Goal: Transaction & Acquisition: Purchase product/service

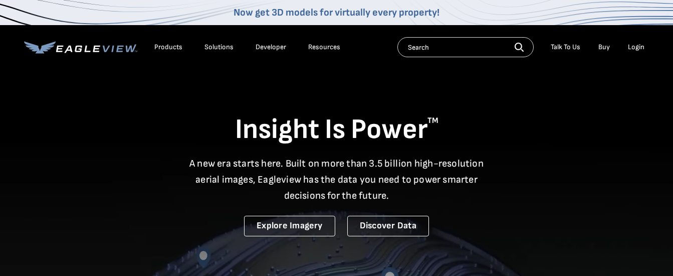
click at [637, 49] on div "Login" at bounding box center [636, 47] width 17 height 9
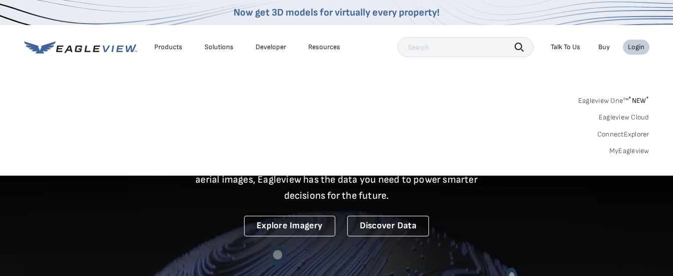
click at [637, 49] on div "Login" at bounding box center [636, 47] width 17 height 9
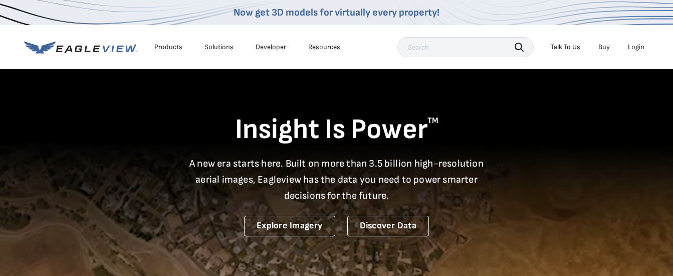
click at [637, 49] on div "Login" at bounding box center [636, 47] width 17 height 9
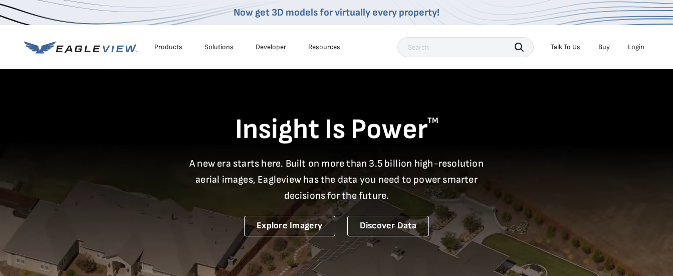
click at [642, 47] on div "Login" at bounding box center [636, 47] width 17 height 9
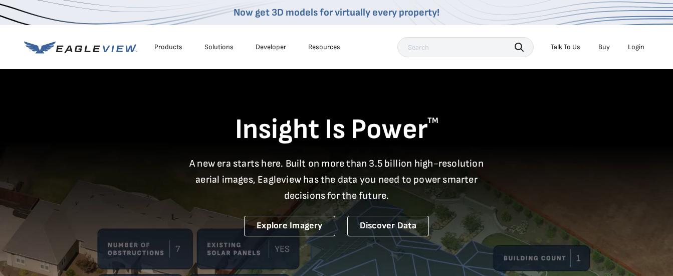
click at [634, 43] on div "Login" at bounding box center [636, 47] width 17 height 9
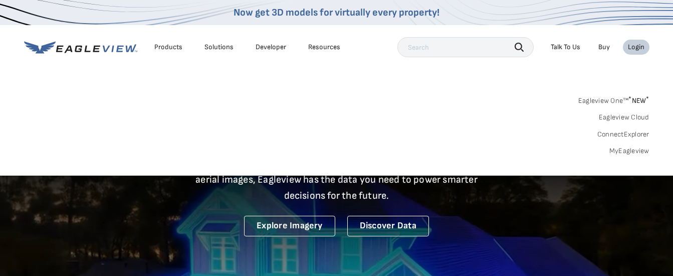
click at [625, 149] on link "MyEagleview" at bounding box center [629, 150] width 40 height 9
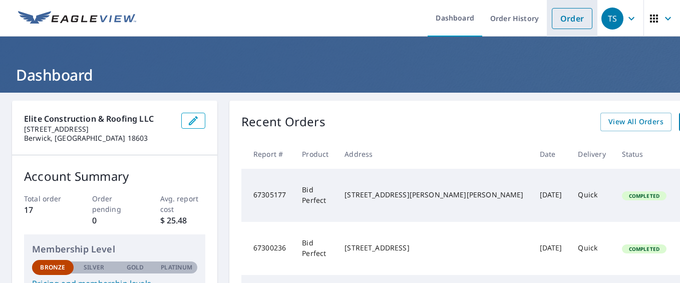
click at [573, 21] on link "Order" at bounding box center [572, 18] width 41 height 21
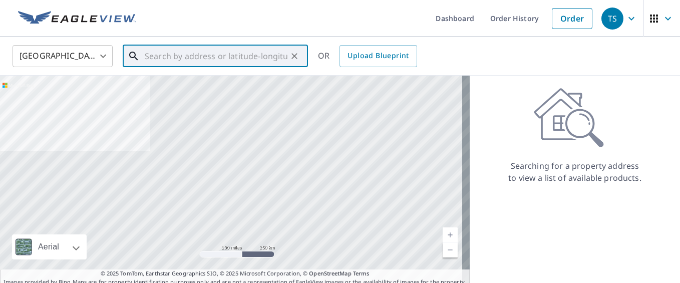
click at [246, 62] on input "text" at bounding box center [216, 56] width 143 height 28
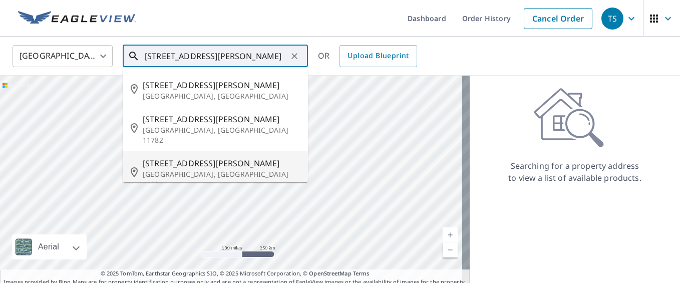
click at [192, 157] on span "[STREET_ADDRESS][PERSON_NAME]" at bounding box center [221, 163] width 157 height 12
type input "[STREET_ADDRESS][PERSON_NAME][PERSON_NAME]"
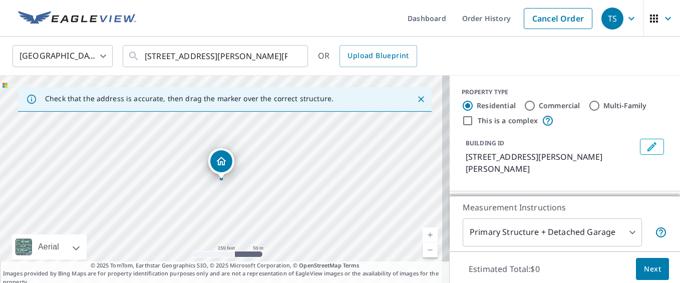
click at [425, 237] on link "Current Level 17, Zoom In" at bounding box center [430, 234] width 15 height 15
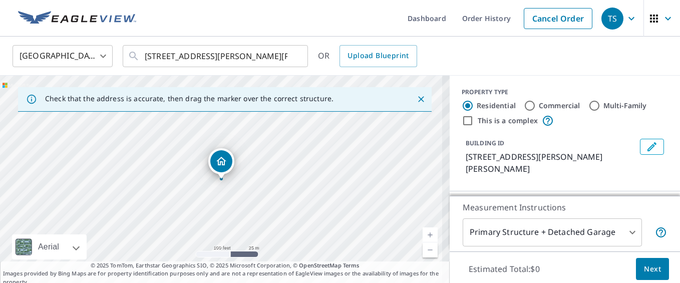
click at [425, 237] on link "Current Level 18, Zoom In" at bounding box center [430, 234] width 15 height 15
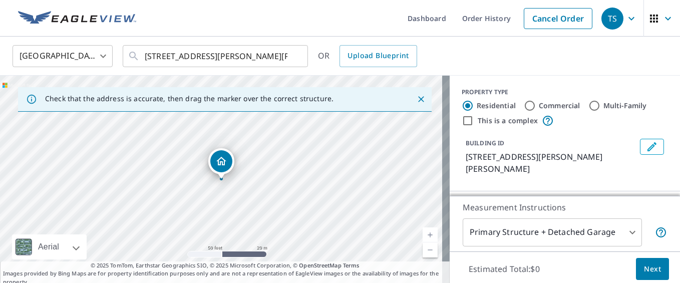
click at [425, 237] on link "Current Level 19, Zoom In" at bounding box center [430, 234] width 15 height 15
click at [425, 237] on link "Current Level 20, Zoom In Disabled" at bounding box center [430, 234] width 15 height 15
click at [424, 249] on link "Current Level 20, Zoom Out" at bounding box center [430, 249] width 15 height 15
click at [424, 249] on link "Current Level 19, Zoom Out" at bounding box center [430, 249] width 15 height 15
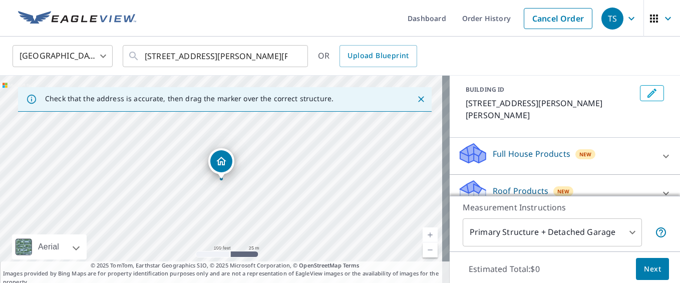
scroll to position [55, 0]
click at [654, 180] on div at bounding box center [666, 192] width 24 height 24
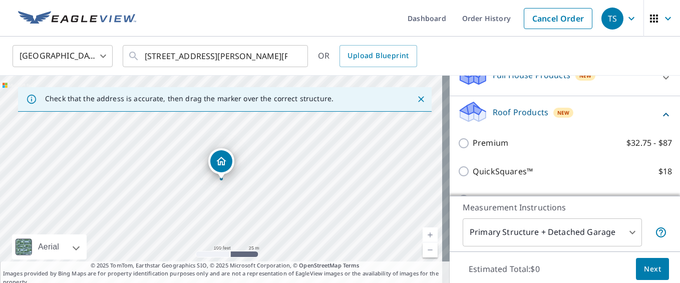
scroll to position [142, 0]
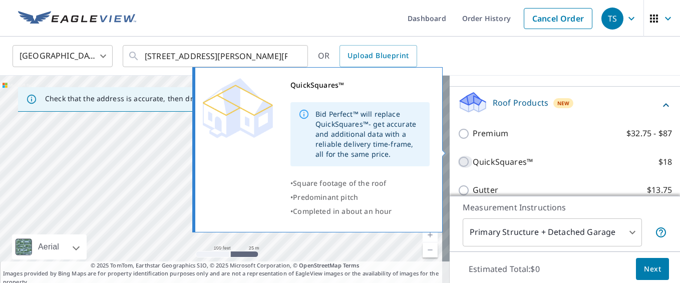
click at [458, 156] on input "QuickSquares™ $18" at bounding box center [465, 162] width 15 height 12
checkbox input "true"
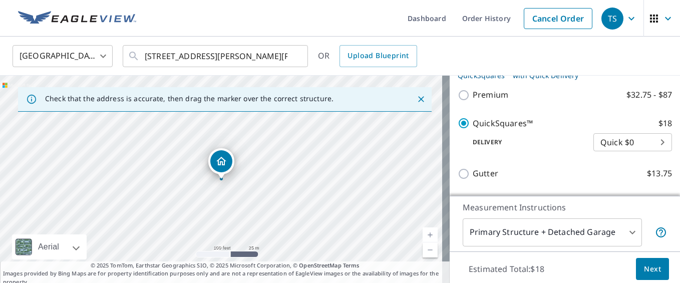
scroll to position [203, 0]
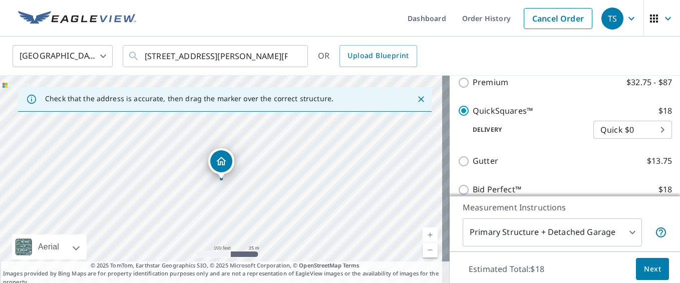
click at [619, 236] on body "TS TS Dashboard Order History Cancel Order TS [GEOGRAPHIC_DATA] [GEOGRAPHIC_DAT…" at bounding box center [340, 141] width 680 height 283
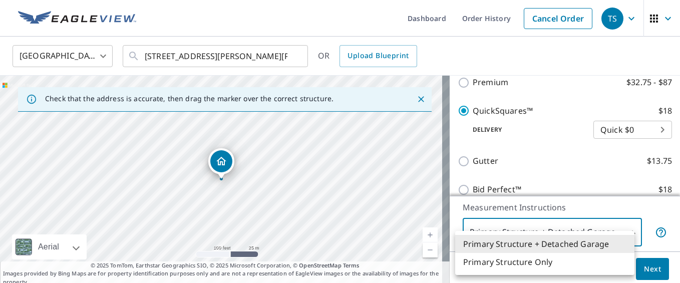
click at [547, 257] on li "Primary Structure Only" at bounding box center [544, 262] width 179 height 18
type input "2"
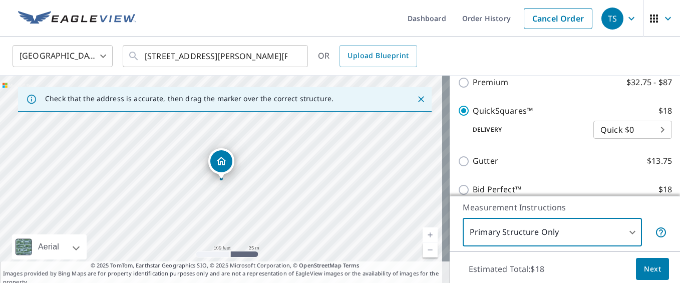
click at [645, 263] on span "Next" at bounding box center [652, 269] width 17 height 13
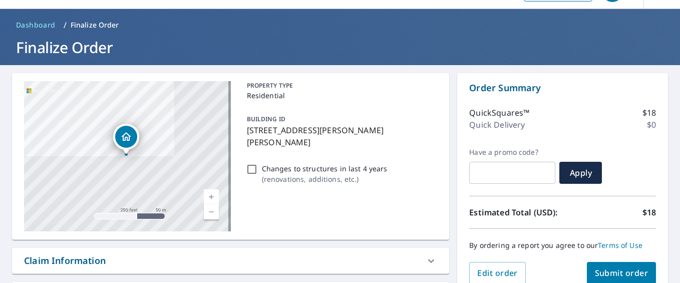
scroll to position [41, 0]
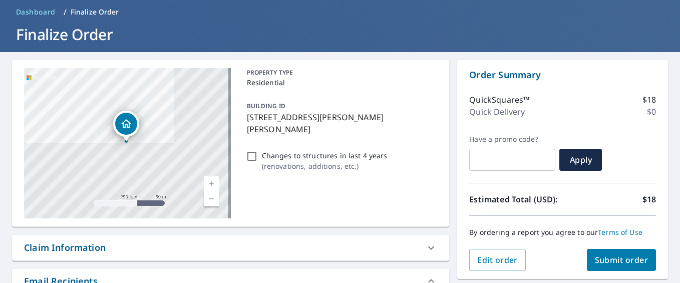
click at [614, 256] on span "Submit order" at bounding box center [622, 260] width 54 height 11
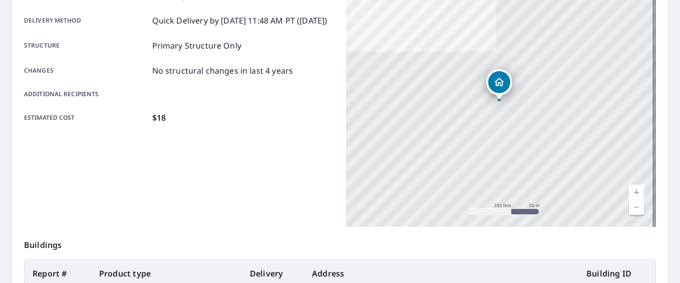
scroll to position [167, 0]
